Goal: Information Seeking & Learning: Learn about a topic

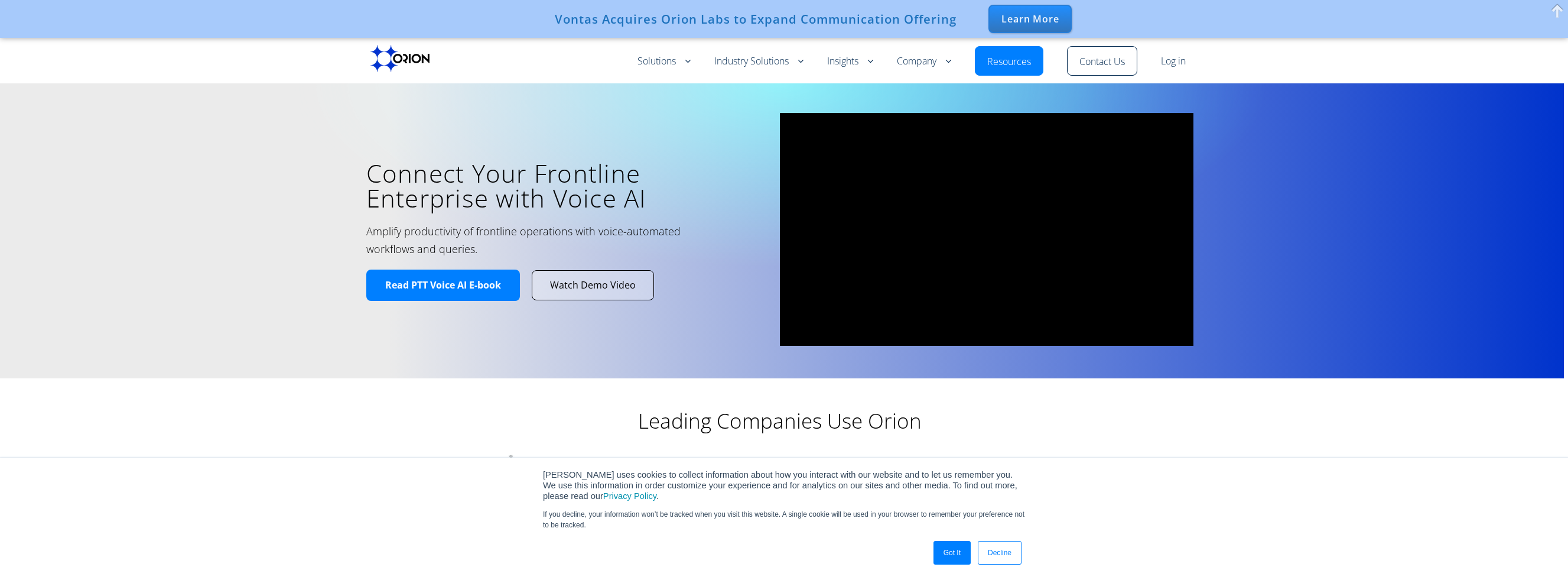
click at [1046, 13] on div "Learn More" at bounding box center [1030, 19] width 83 height 28
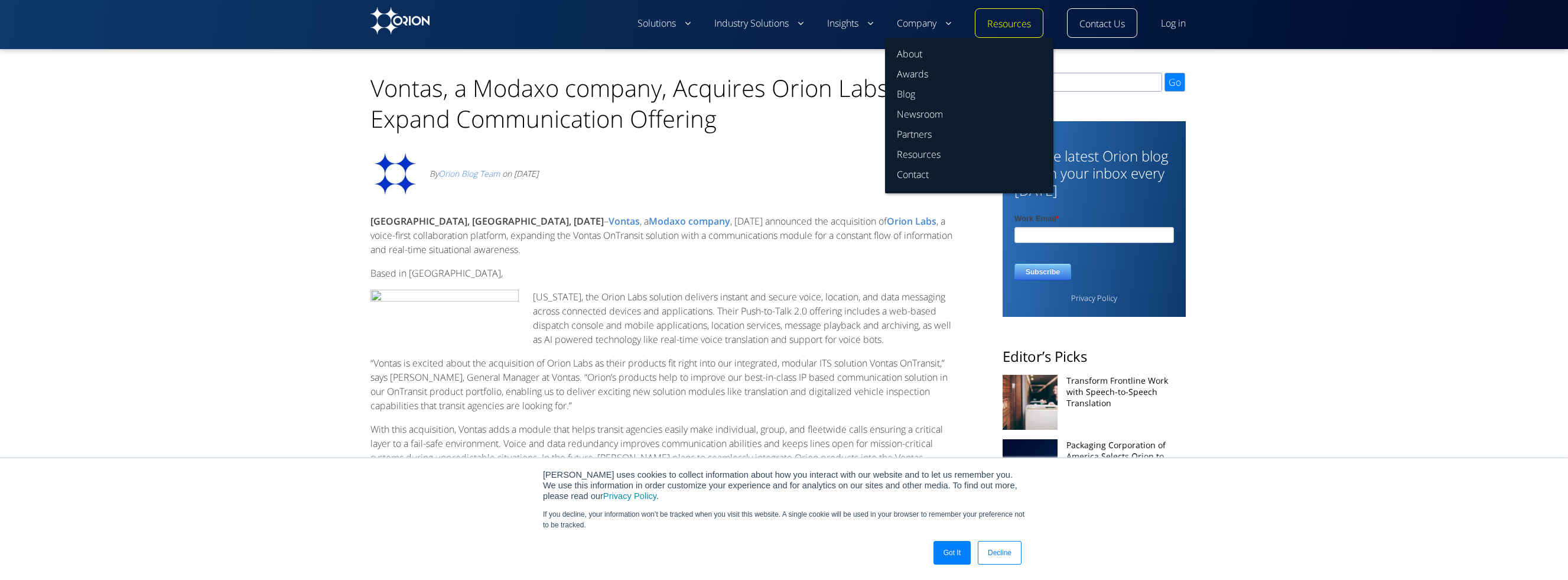
click at [932, 24] on link "Company" at bounding box center [924, 23] width 54 height 14
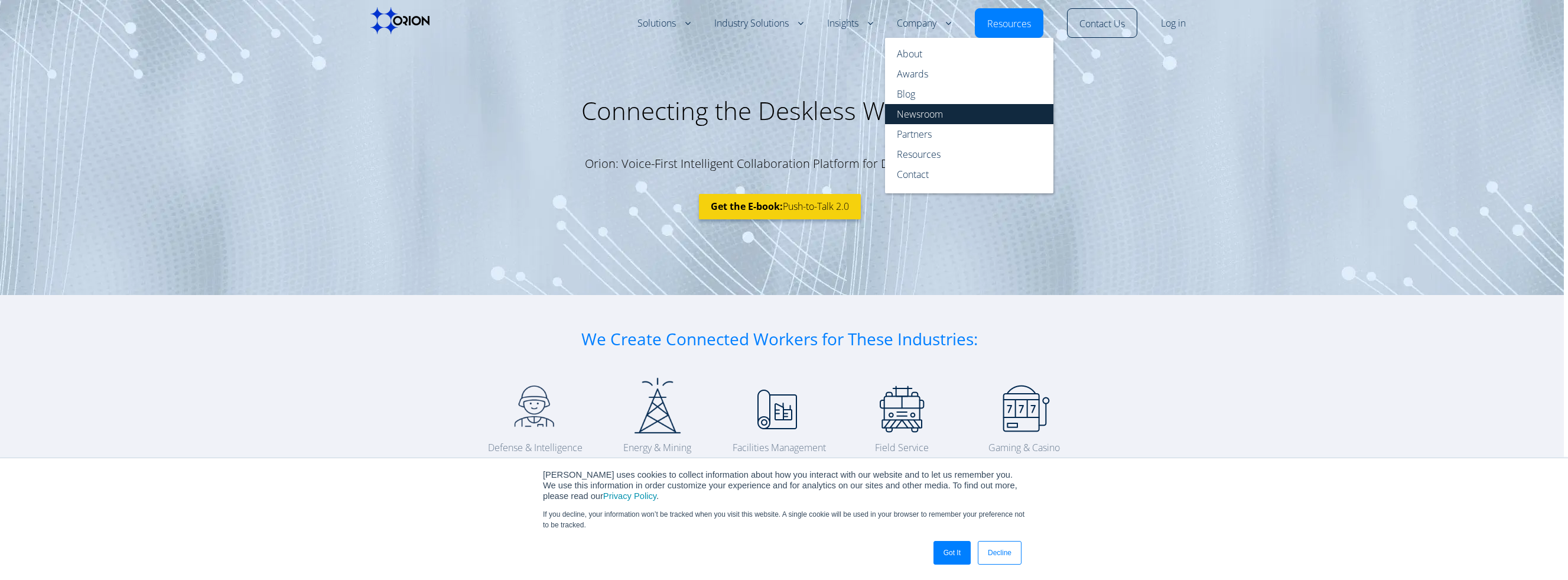
click at [918, 114] on link "Newsroom" at bounding box center [969, 114] width 168 height 20
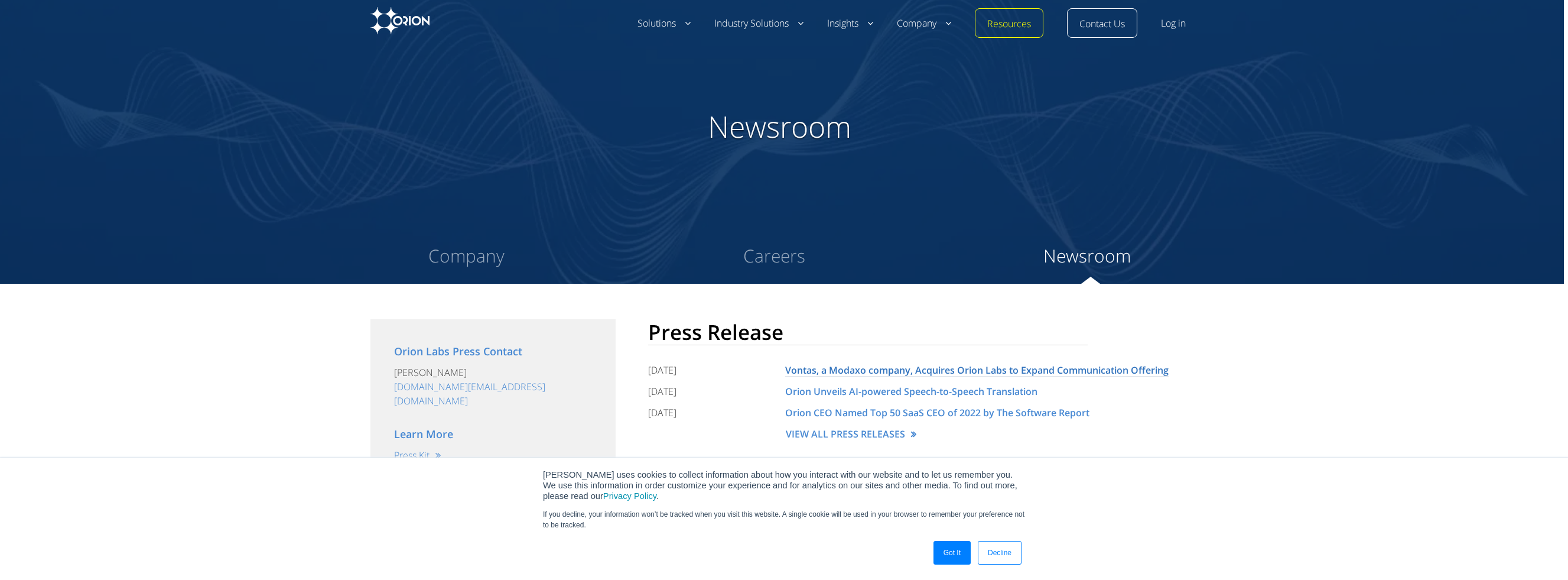
click at [862, 368] on link "Vontas, a Modaxo company, Acquires Orion Labs to Expand Communication Offering" at bounding box center [977, 370] width 384 height 13
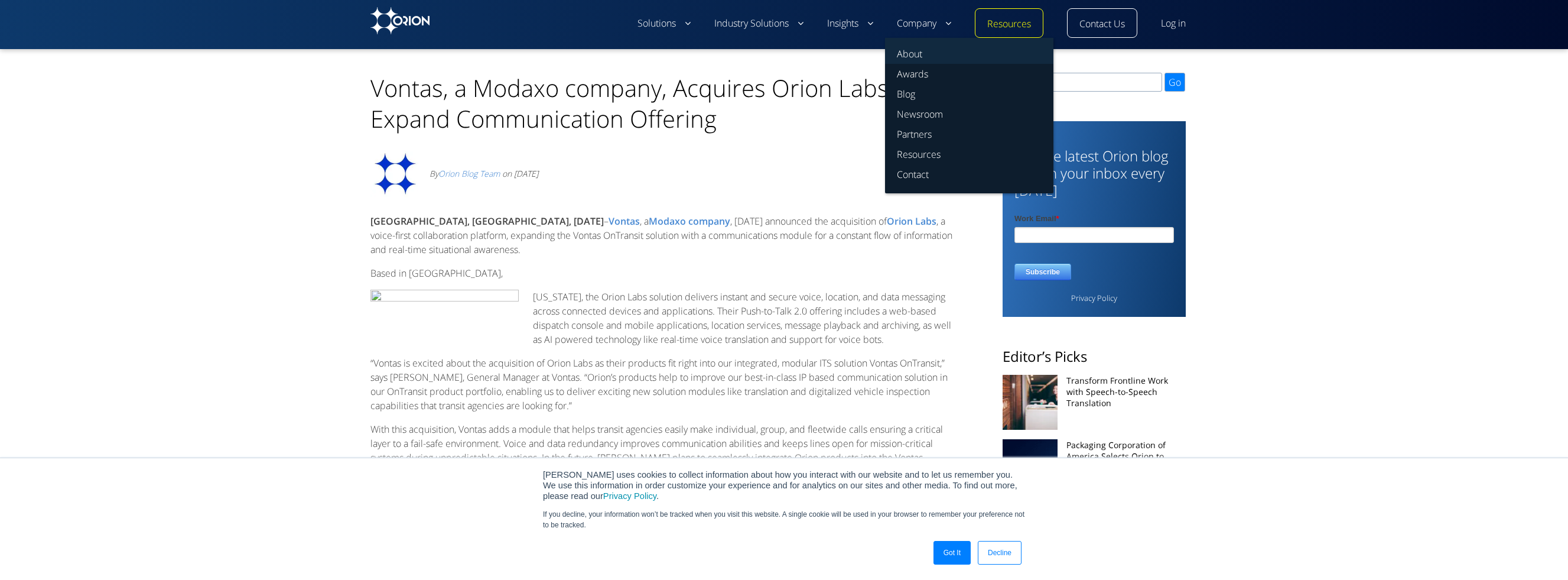
click at [914, 51] on link "About" at bounding box center [969, 50] width 168 height 26
click at [911, 91] on link "Blog" at bounding box center [969, 94] width 168 height 20
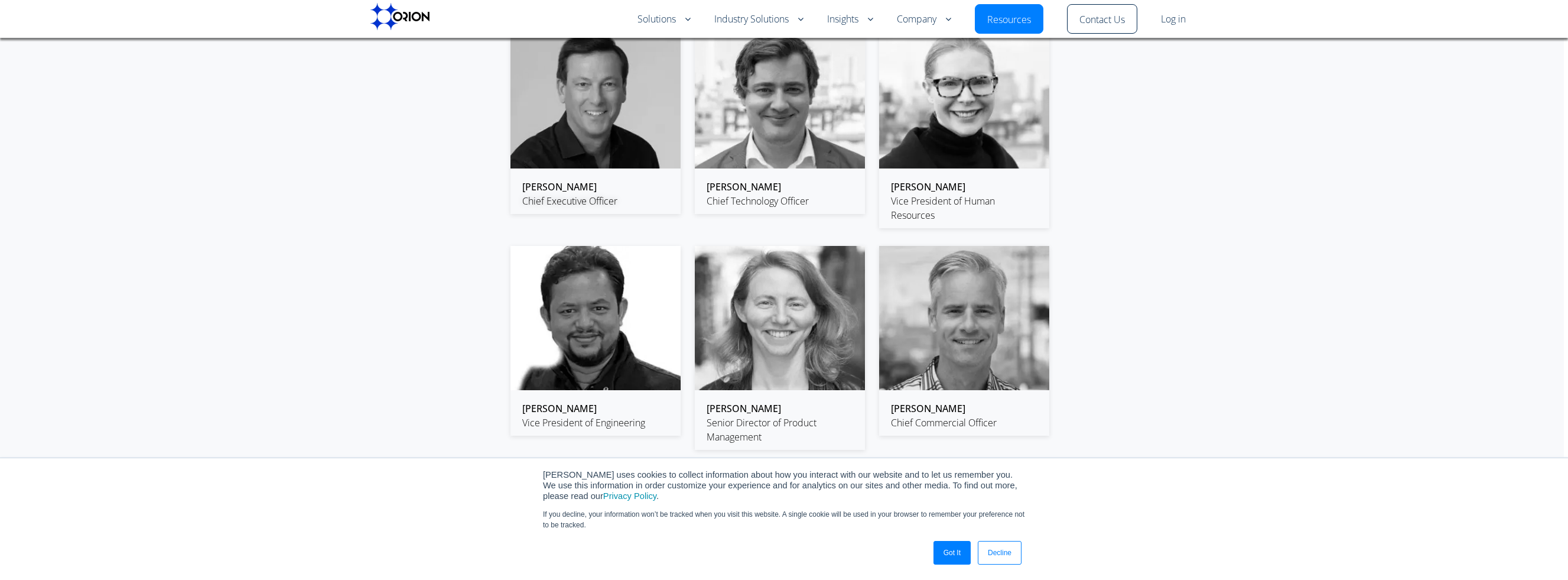
scroll to position [1833, 0]
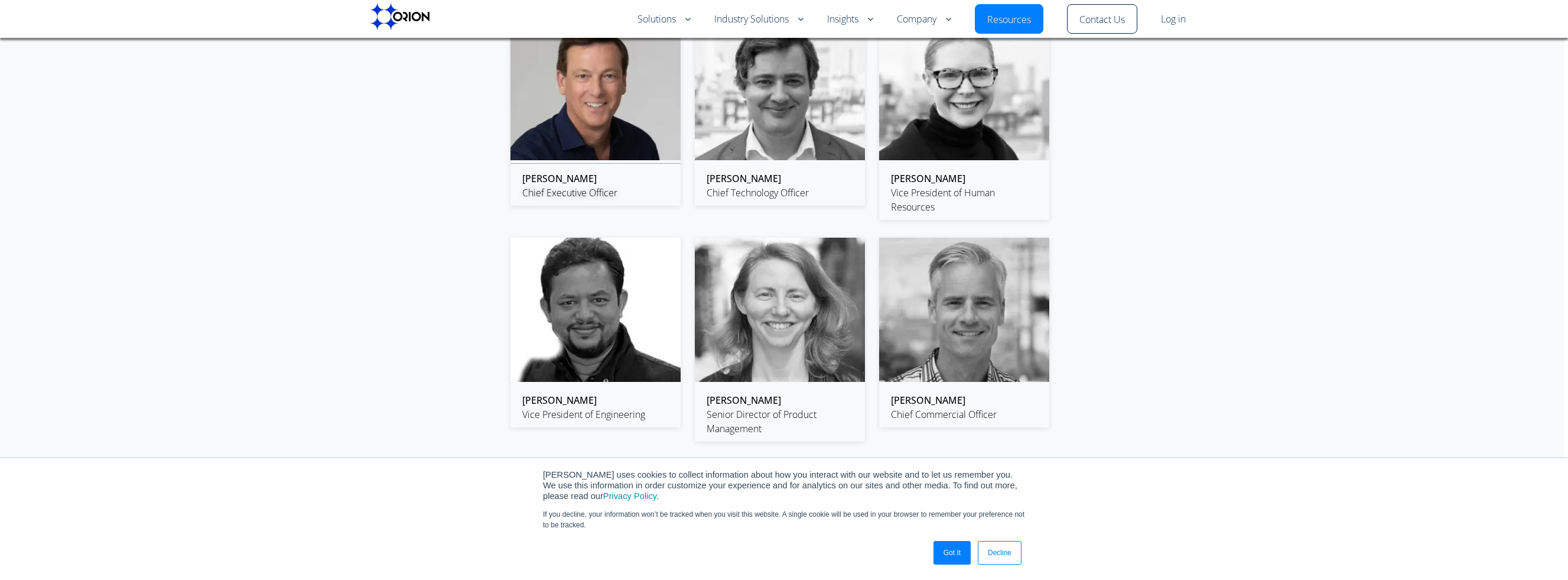
click at [640, 124] on img at bounding box center [596, 88] width 170 height 144
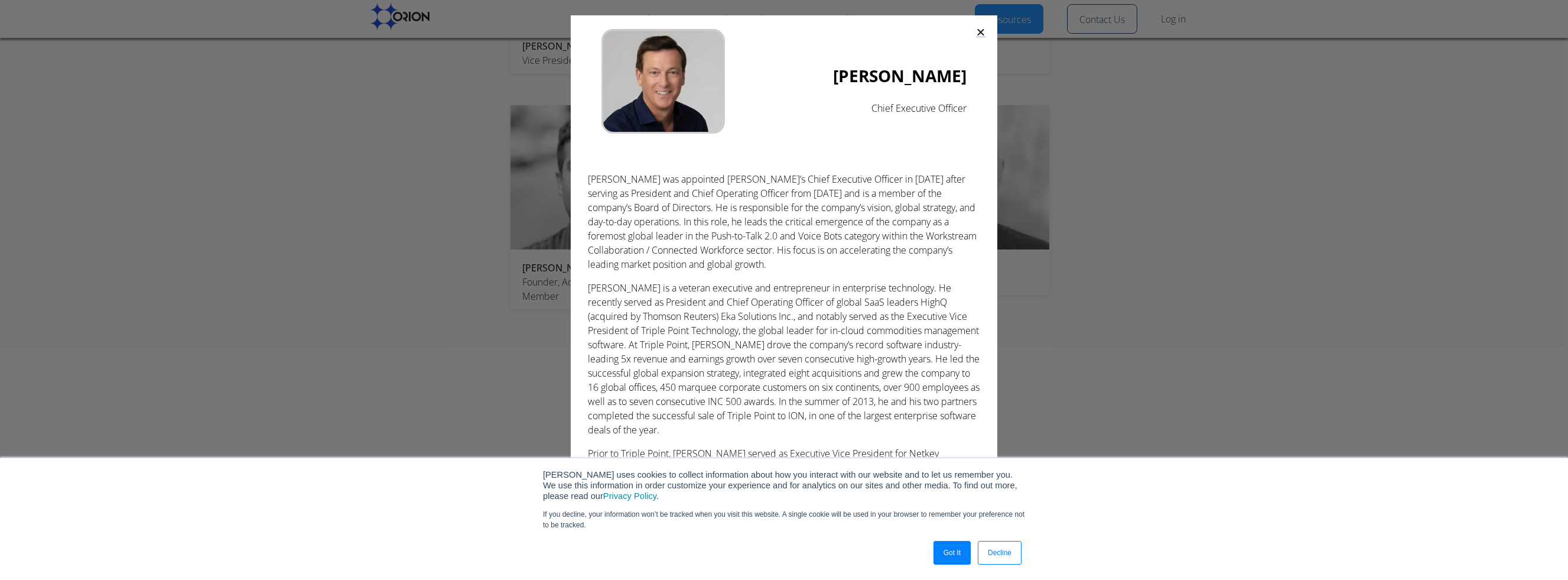
scroll to position [2188, 0]
click at [982, 34] on icon "Close" at bounding box center [981, 32] width 9 height 9
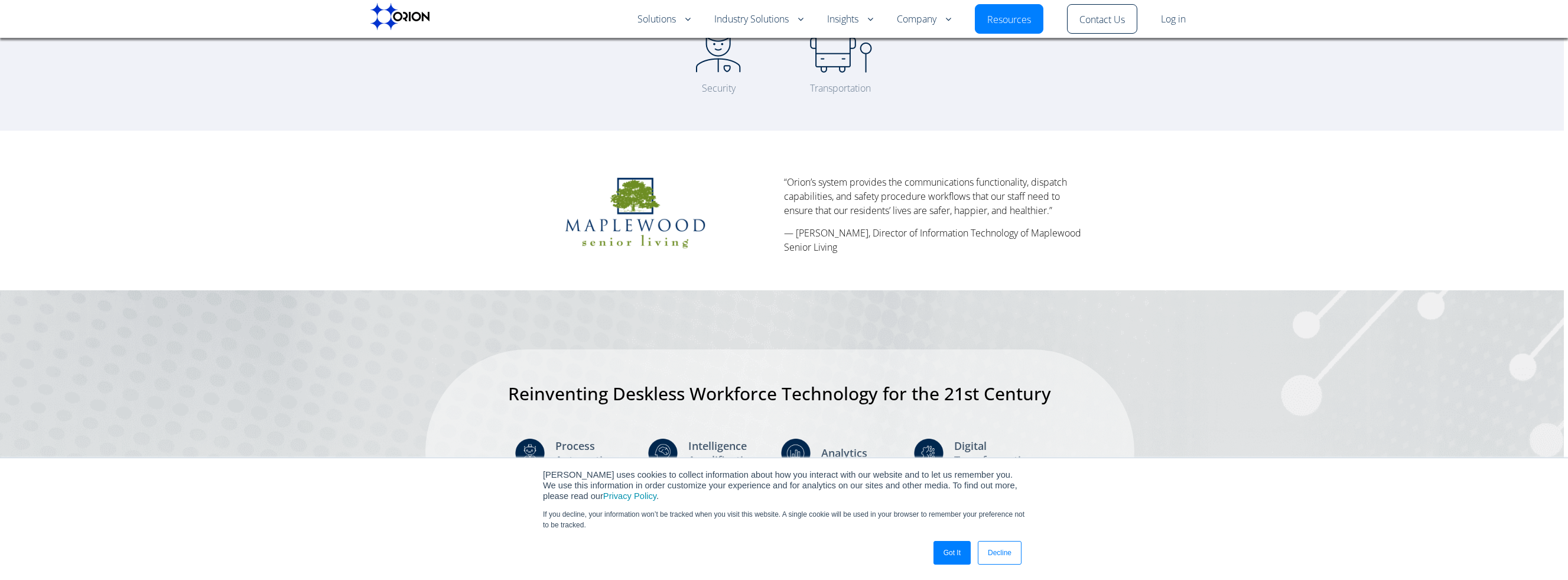
scroll to position [0, 0]
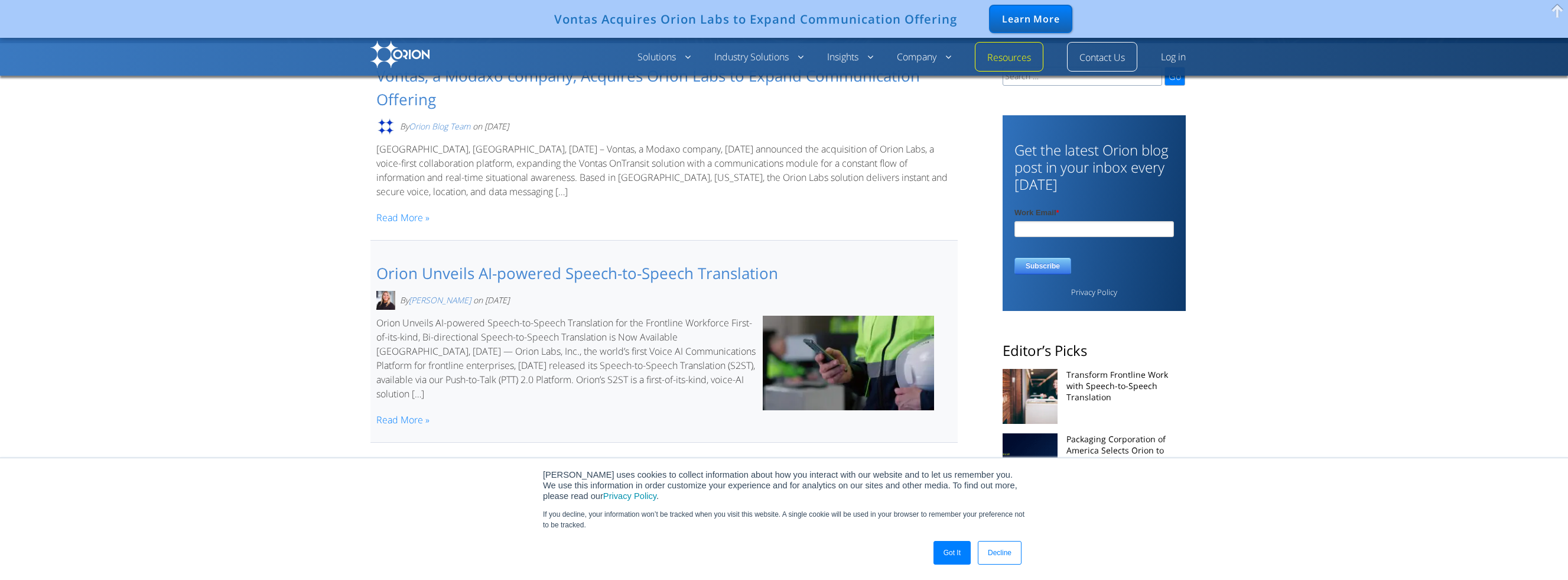
scroll to position [118, 0]
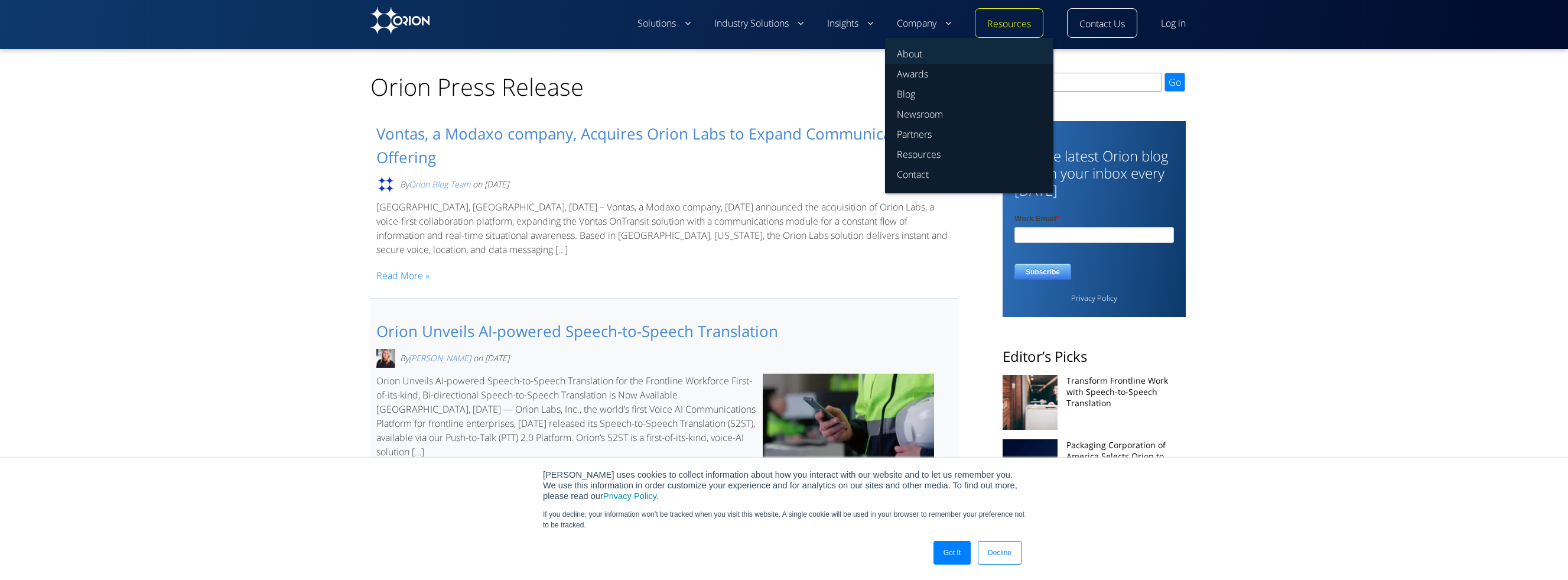
click at [908, 58] on link "About" at bounding box center [969, 50] width 168 height 26
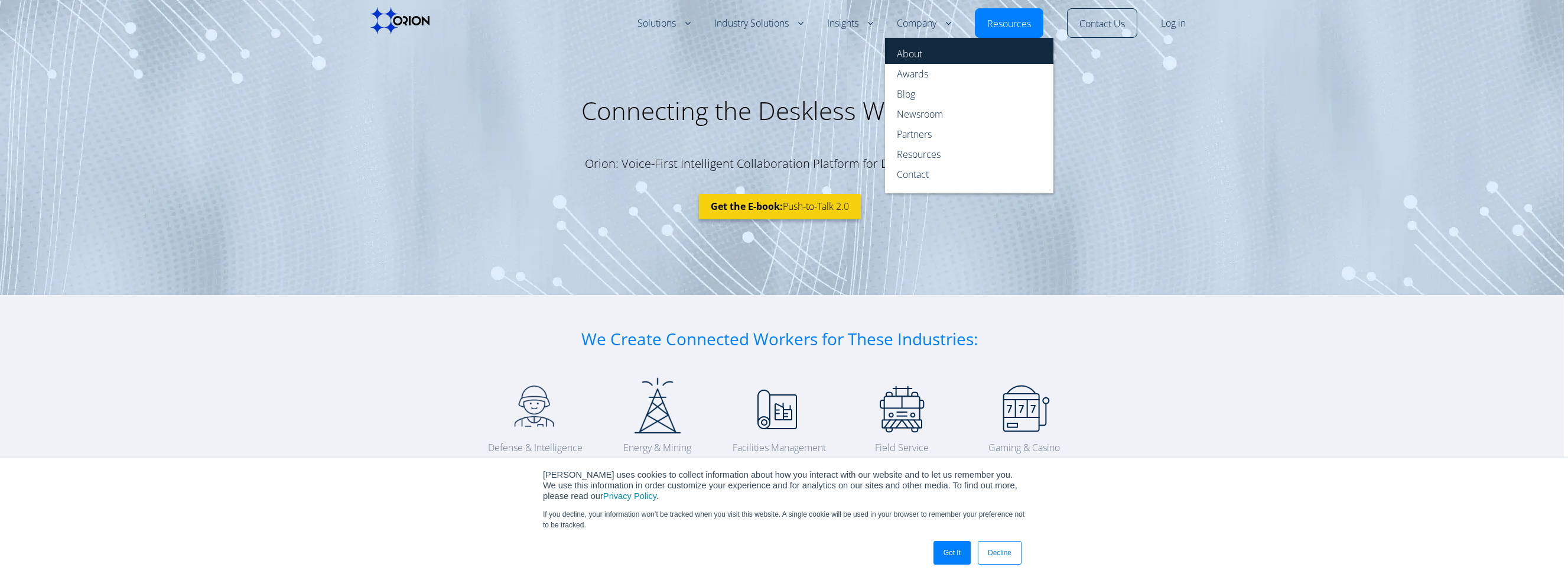
click at [935, 59] on link "About" at bounding box center [969, 50] width 168 height 26
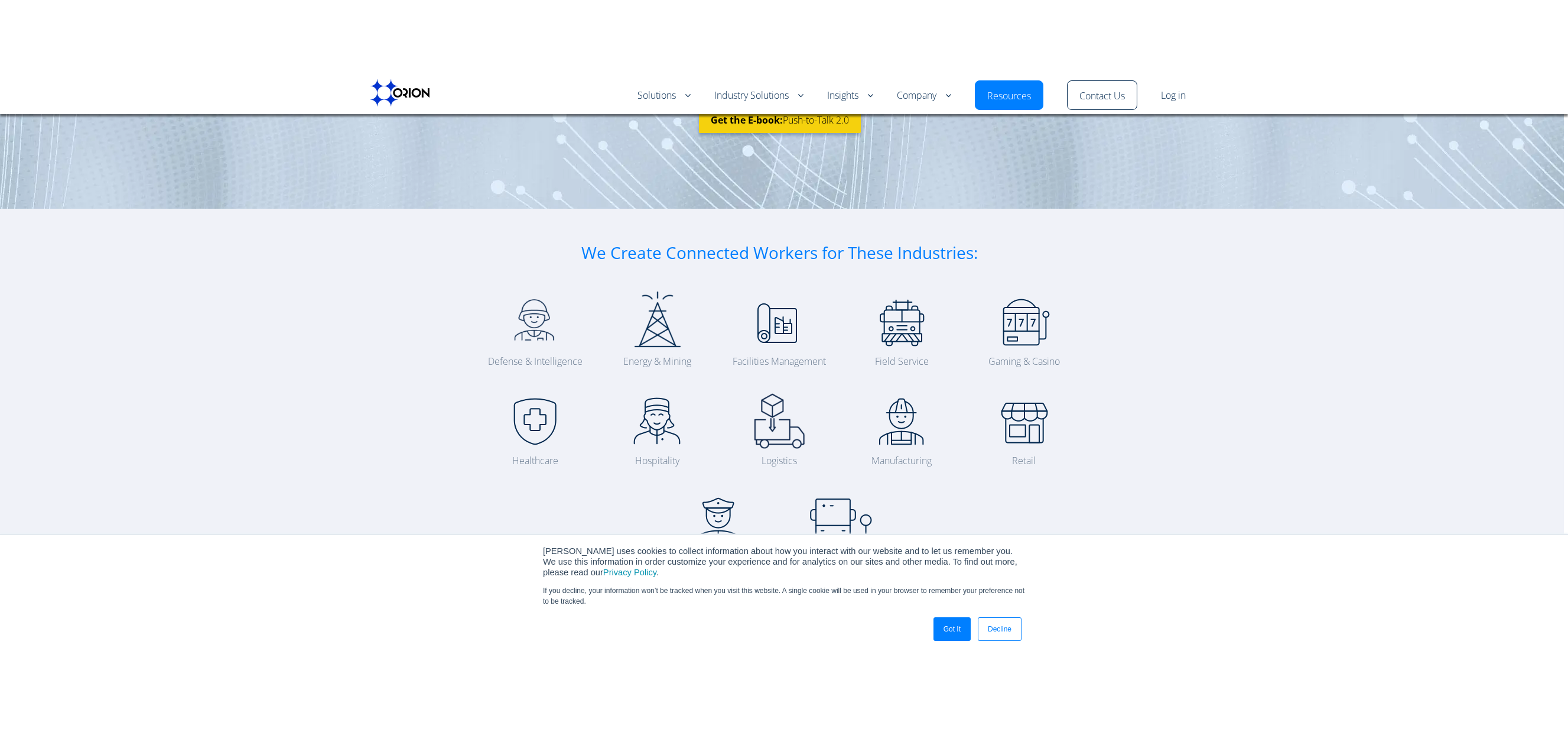
scroll to position [118, 0]
